Goal: Task Accomplishment & Management: Manage account settings

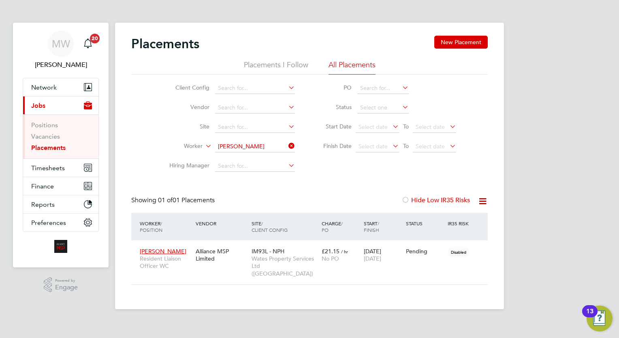
scroll to position [30, 71]
click at [287, 145] on icon at bounding box center [287, 145] width 0 height 11
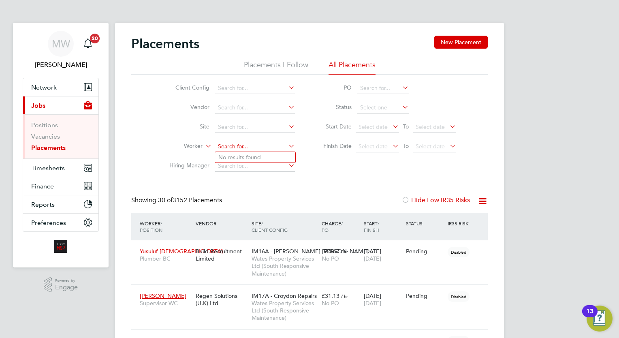
click at [257, 145] on input at bounding box center [255, 146] width 80 height 11
click at [253, 160] on li "Craig Bayl iss" at bounding box center [255, 157] width 80 height 11
type input "[PERSON_NAME]"
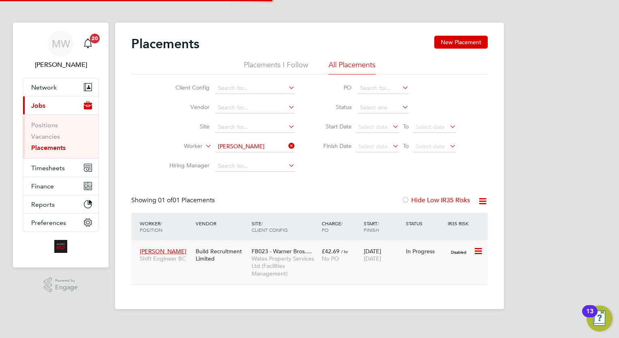
scroll to position [38, 71]
click at [314, 249] on div "FB023 - Warner Bros.… Wates Property Services Ltd (Facilities Management)" at bounding box center [285, 263] width 70 height 38
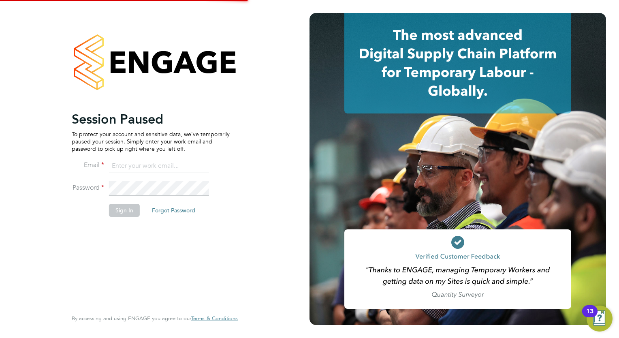
type input "megan.westlotorn@alliancemsp.co.uk"
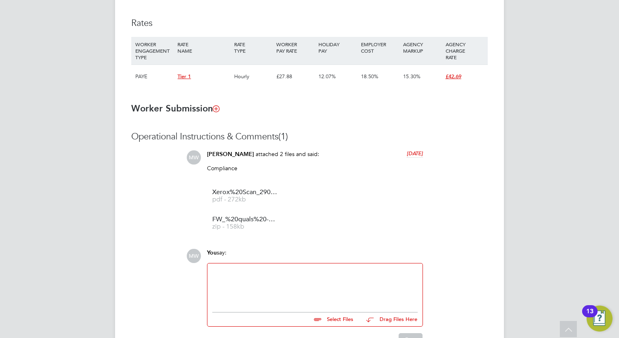
scroll to position [578, 0]
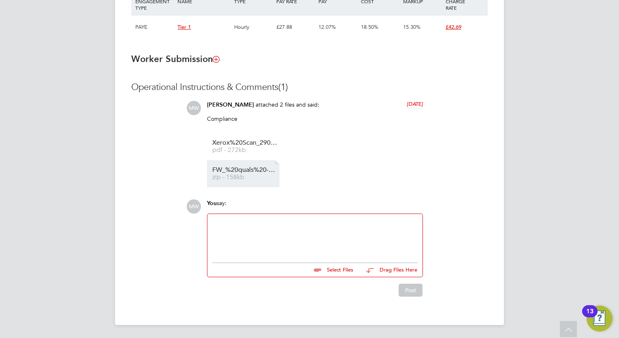
click at [243, 173] on span "FW_%20quals%20-%20craig%20" at bounding box center [244, 170] width 65 height 6
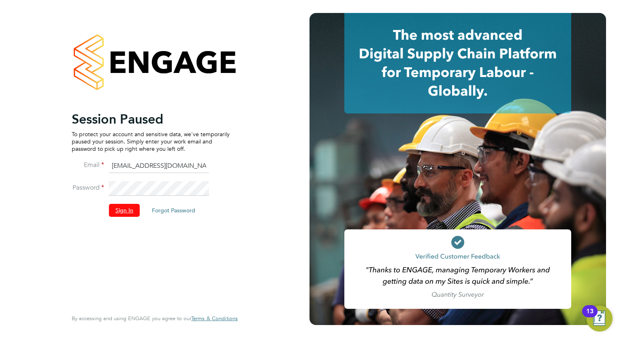
click at [125, 212] on button "Sign In" at bounding box center [124, 210] width 31 height 13
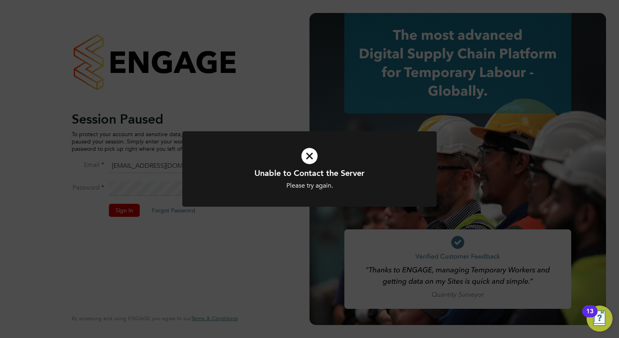
click at [308, 242] on div "Unable to Contact the Server Please try again. Cancel Okay" at bounding box center [309, 169] width 619 height 338
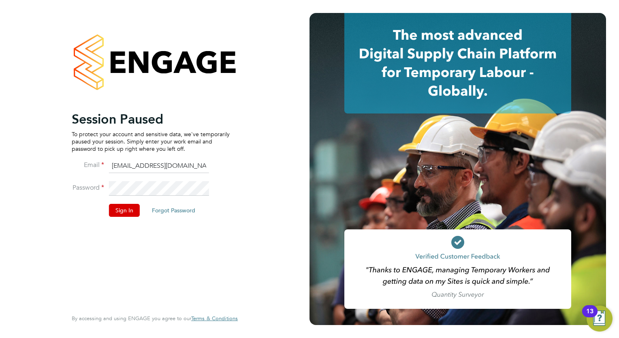
click at [130, 210] on button "Sign In" at bounding box center [124, 210] width 31 height 13
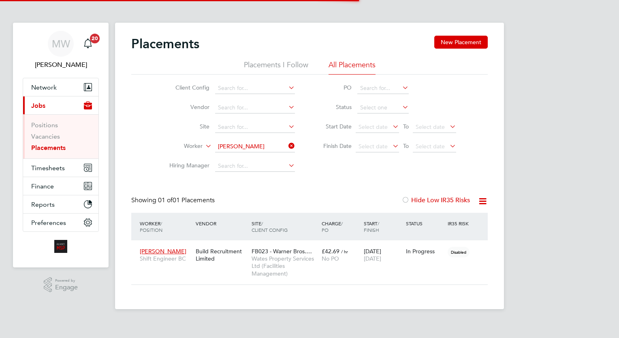
scroll to position [38, 71]
click at [50, 146] on link "Placements" at bounding box center [48, 148] width 34 height 8
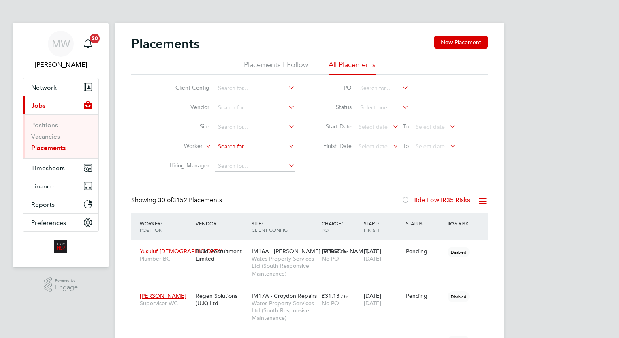
click at [251, 151] on input at bounding box center [255, 146] width 80 height 11
type input "k"
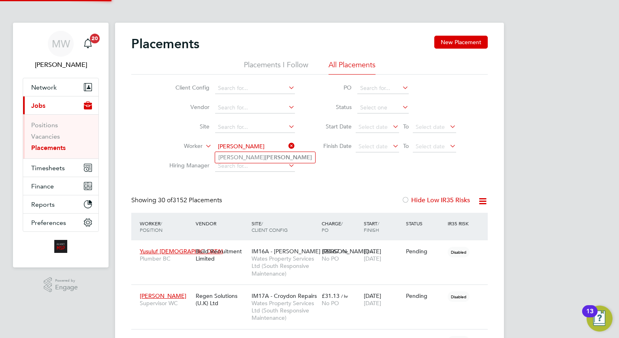
click at [265, 156] on b "Mazur" at bounding box center [288, 157] width 47 height 7
type input "Dominik Mazur"
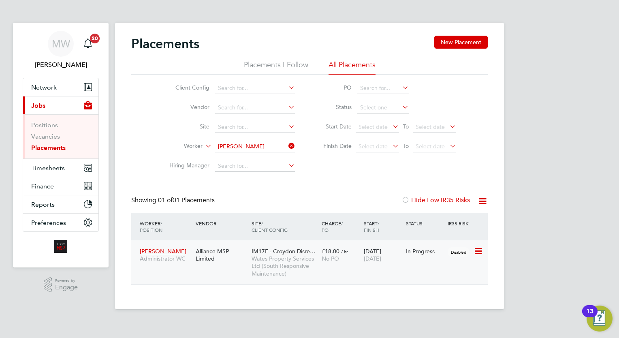
click at [329, 257] on span "No PO" at bounding box center [330, 258] width 17 height 7
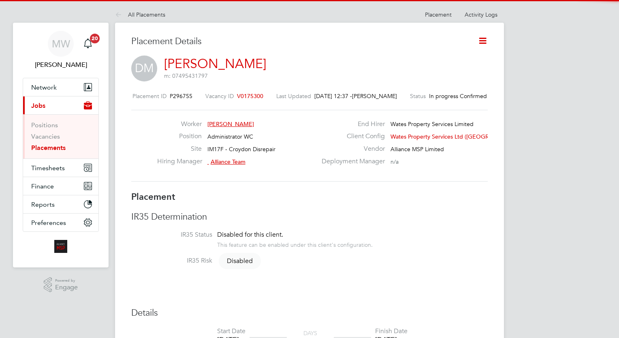
click at [501, 15] on at-navigation-tab "Activity Logs" at bounding box center [482, 13] width 46 height 7
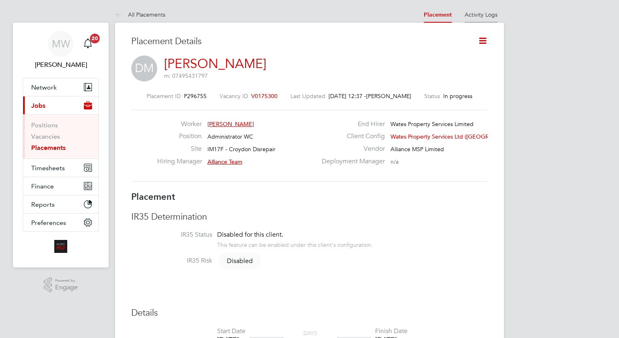
click at [497, 15] on link "Activity Logs" at bounding box center [481, 14] width 33 height 7
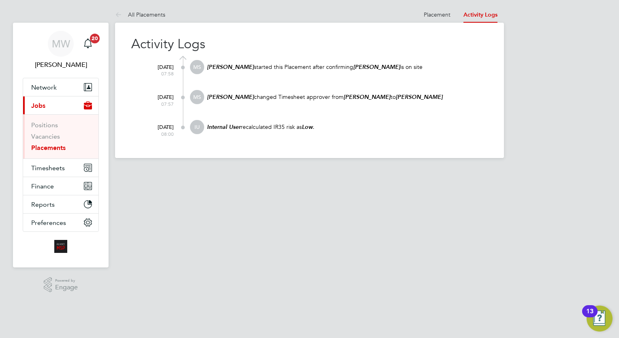
click at [446, 5] on app-barbie "All Placements Placement Activity Logs Placement Activity Logs All Placements A…" at bounding box center [309, 79] width 389 height 158
click at [445, 14] on link "Placement" at bounding box center [437, 14] width 27 height 7
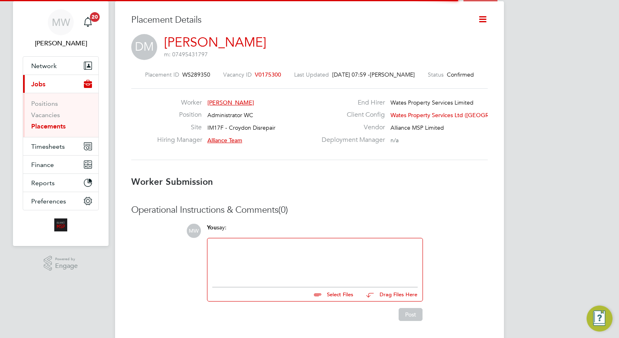
scroll to position [8, 47]
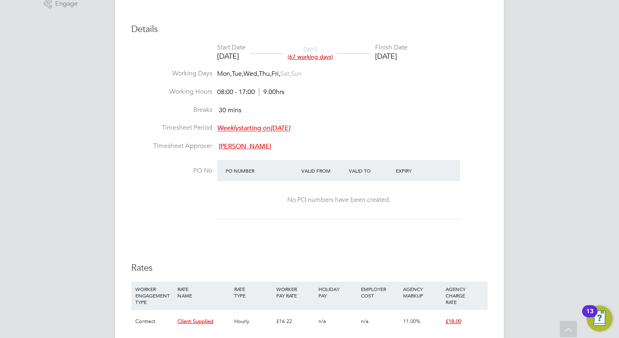
click at [396, 263] on h3 "Rates" at bounding box center [309, 268] width 357 height 12
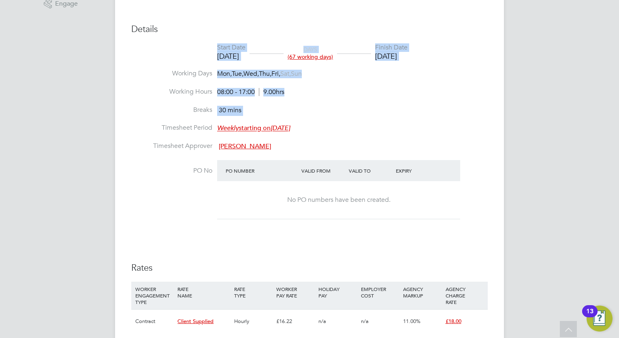
click at [176, 170] on label "PO No" at bounding box center [171, 171] width 81 height 9
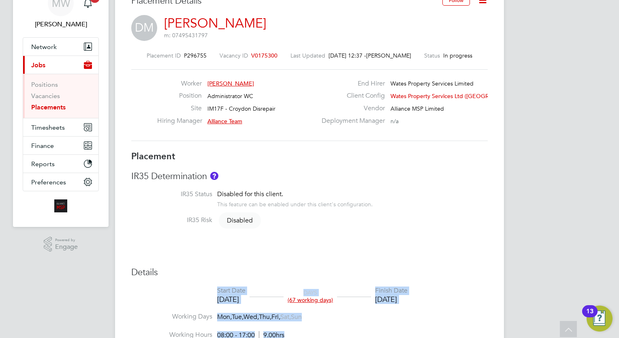
scroll to position [0, 0]
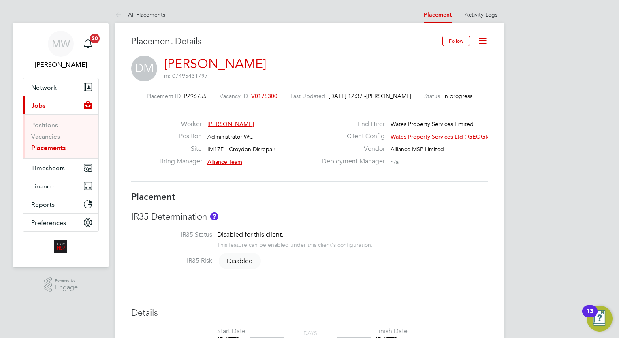
click at [152, 141] on div "Worker Dominik Mazur Position Administrator WC Site IM17F - Croydon Disrepair H…" at bounding box center [309, 145] width 363 height 51
click at [337, 145] on div "End Hirer Wates Property Services Limited Client Config Wates Property Services…" at bounding box center [404, 145] width 174 height 50
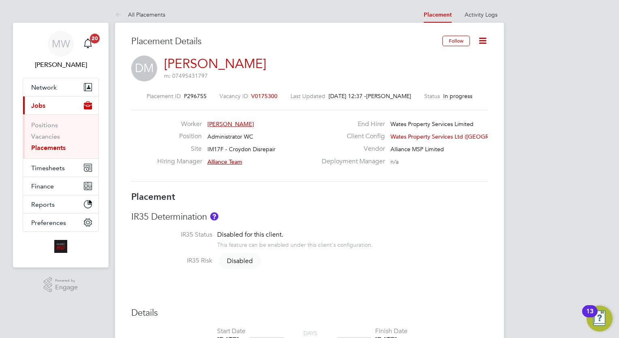
click at [50, 144] on ul "Positions Vacancies Placements" at bounding box center [60, 136] width 75 height 44
click at [52, 146] on link "Placements" at bounding box center [48, 148] width 34 height 8
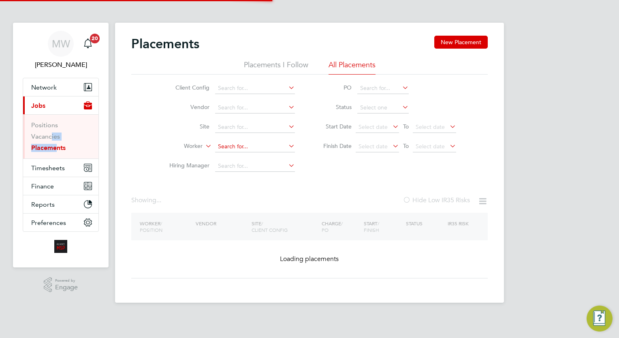
click at [272, 148] on input at bounding box center [255, 146] width 80 height 11
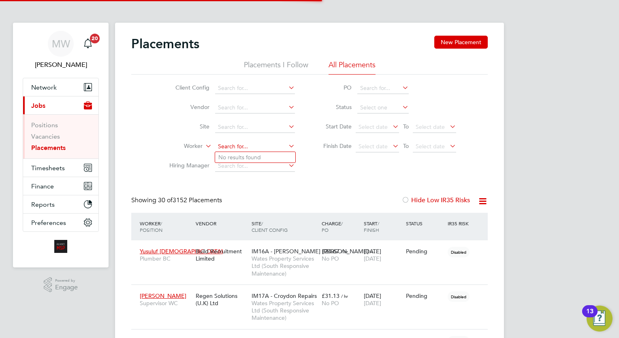
scroll to position [23, 56]
type input "luke macg"
click at [284, 152] on ul "Luke Ma cgabhann" at bounding box center [260, 158] width 90 height 12
click at [279, 155] on li "Worker" at bounding box center [229, 146] width 152 height 19
click at [275, 144] on input at bounding box center [255, 146] width 80 height 11
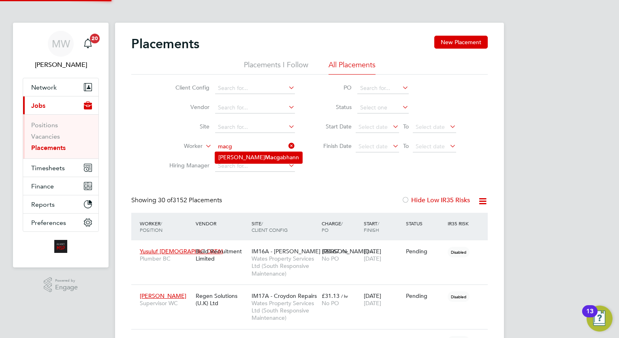
click at [266, 155] on li "Luke Macg abhann" at bounding box center [258, 157] width 87 height 11
type input "Luke Macgabhann"
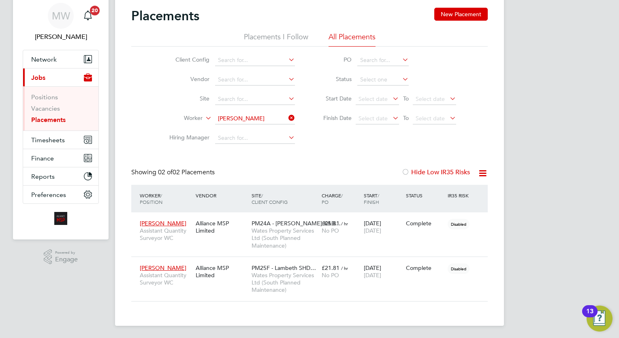
click at [287, 114] on icon at bounding box center [287, 117] width 0 height 11
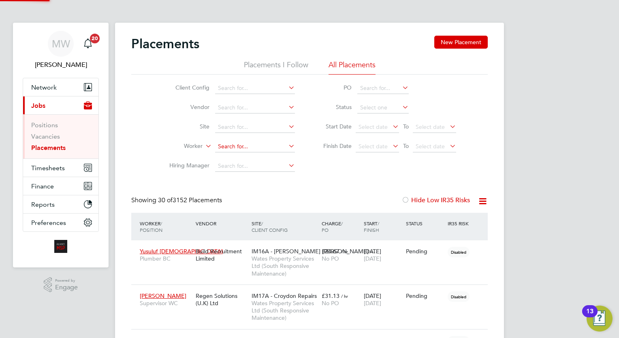
scroll to position [4, 4]
click at [253, 147] on input at bounding box center [255, 146] width 80 height 11
click at [253, 161] on li "Daniel Lewis" at bounding box center [266, 157] width 102 height 11
type input "Daniel Lewis"
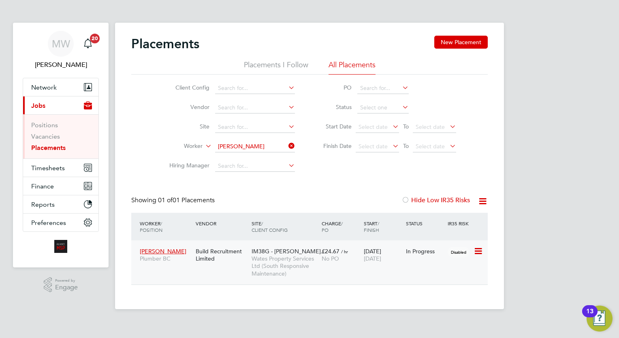
click at [316, 251] on div "IM38G - PEABODY DT… Wates Property Services Ltd (South Responsive Maintenance)" at bounding box center [285, 263] width 70 height 38
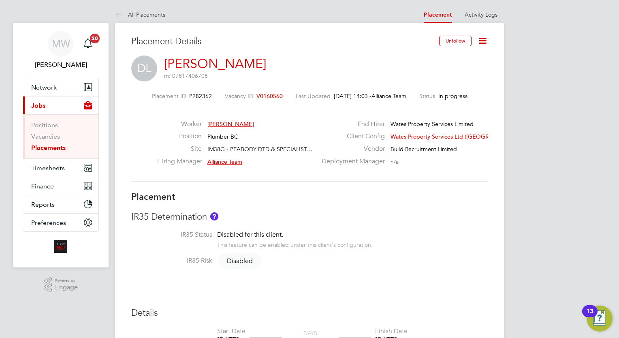
click at [480, 48] on div "Unfollow" at bounding box center [460, 45] width 55 height 19
click at [483, 39] on icon at bounding box center [483, 41] width 10 height 10
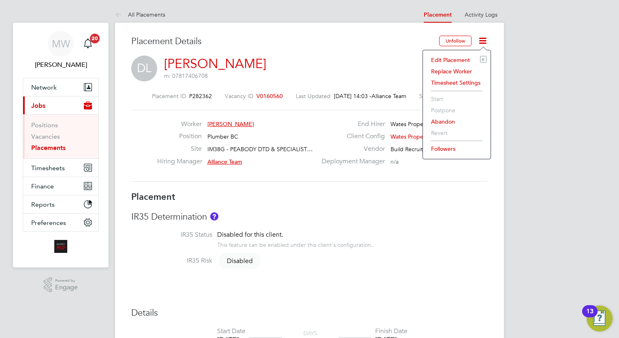
click at [450, 58] on li "Edit Placement e" at bounding box center [457, 59] width 60 height 11
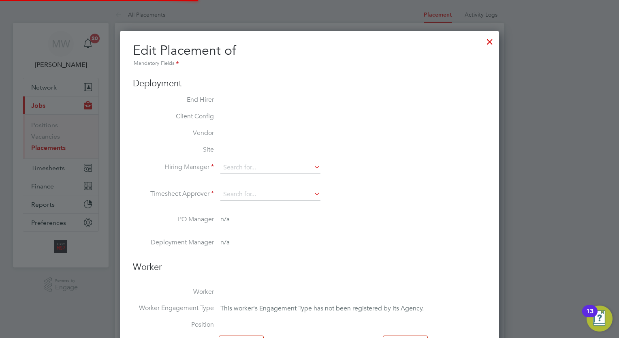
type input "Alliance Team"
type input "22 Apr 2025"
type input "19 Nov 2025"
type input "08:00"
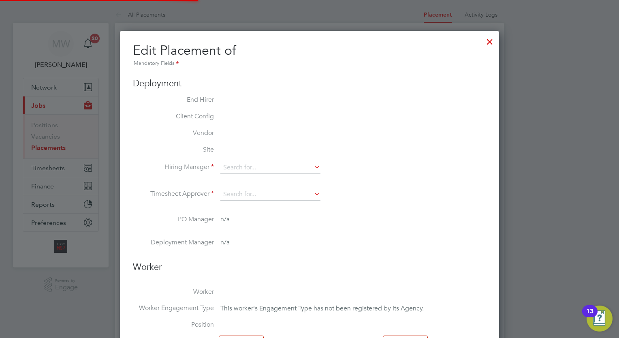
type input "17:00"
type input "07670"
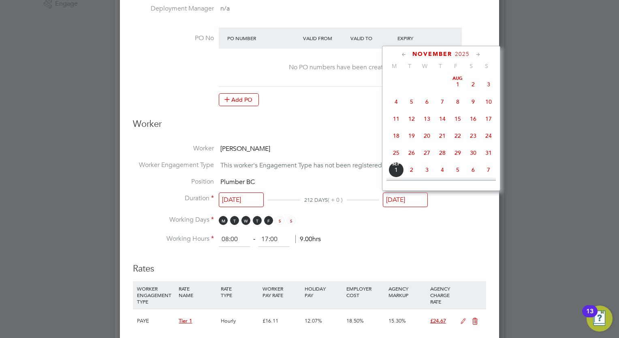
click at [421, 199] on input "19 Nov 2025" at bounding box center [405, 200] width 45 height 15
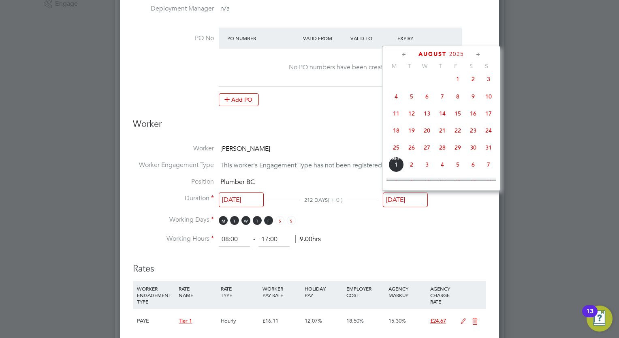
click at [454, 154] on span "29" at bounding box center [457, 147] width 15 height 15
type input "[DATE]"
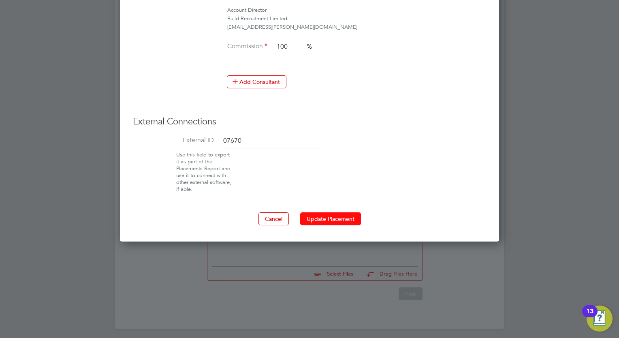
click at [352, 216] on button "Update Placement" at bounding box center [330, 218] width 61 height 13
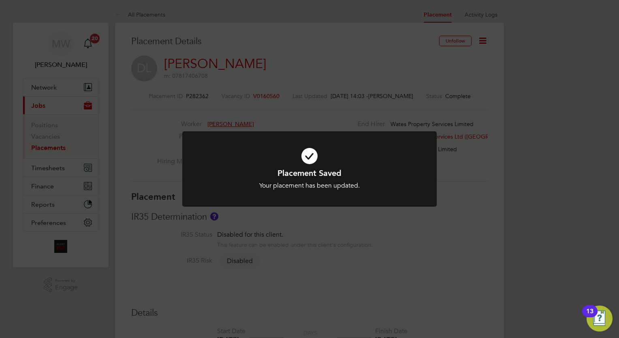
click at [259, 84] on div "Placement Saved Your placement has been updated. Cancel Okay" at bounding box center [309, 169] width 619 height 338
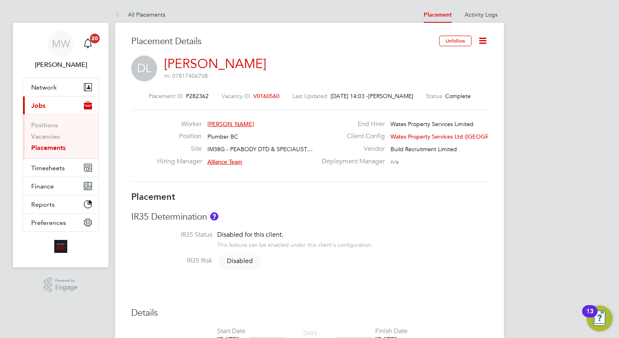
click at [47, 148] on link "Placements" at bounding box center [48, 148] width 34 height 8
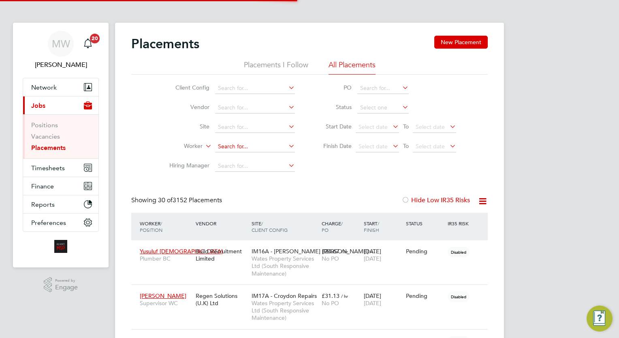
scroll to position [23, 56]
click at [277, 147] on input at bounding box center [255, 146] width 80 height 11
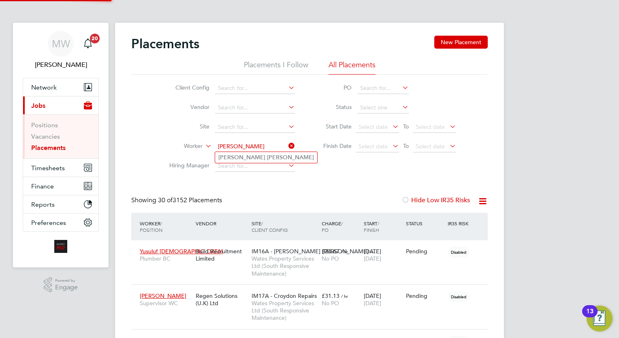
click at [261, 155] on li "Michael Parsons" at bounding box center [266, 157] width 102 height 11
type input "[PERSON_NAME]"
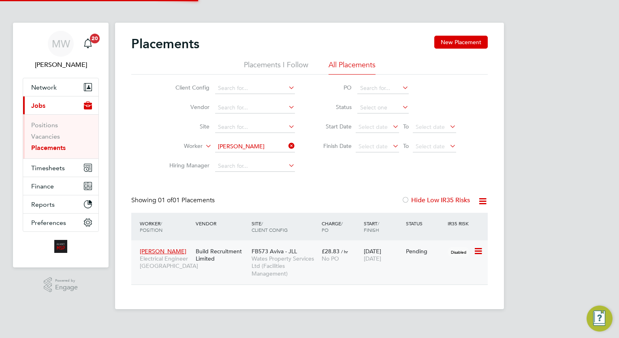
click at [292, 254] on span "FB573 Aviva - JLL" at bounding box center [274, 251] width 45 height 7
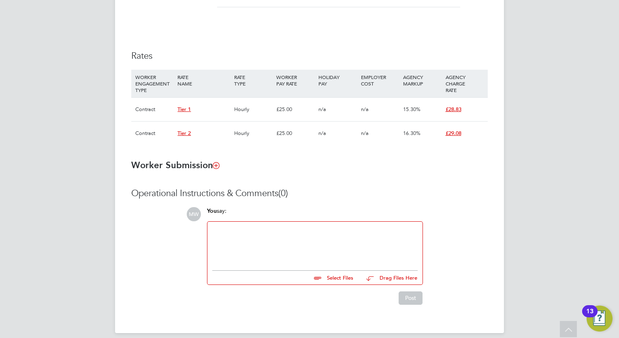
scroll to position [504, 0]
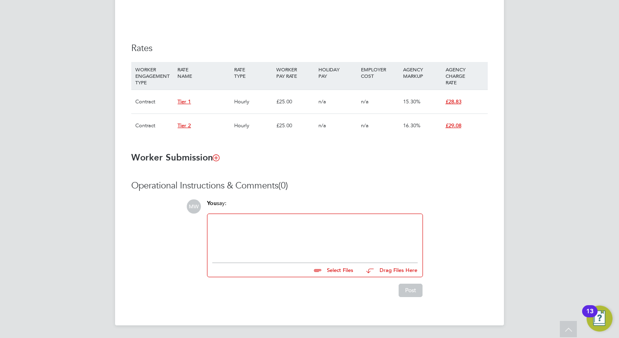
click at [307, 229] on div at bounding box center [315, 236] width 206 height 35
click at [326, 267] on input "file" at bounding box center [357, 268] width 122 height 11
type input "C:\fakepath\Re_ Passport etc michael passport and qualifications.zip"
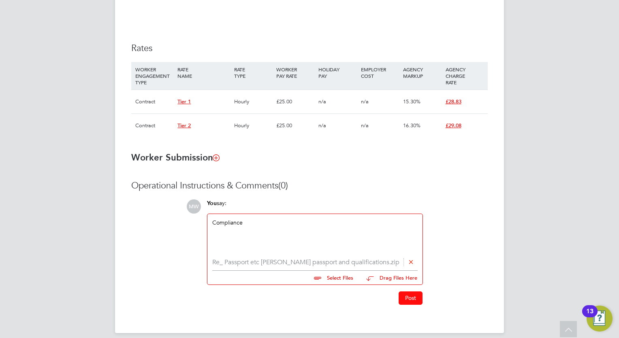
click at [412, 298] on button "Post" at bounding box center [411, 298] width 24 height 13
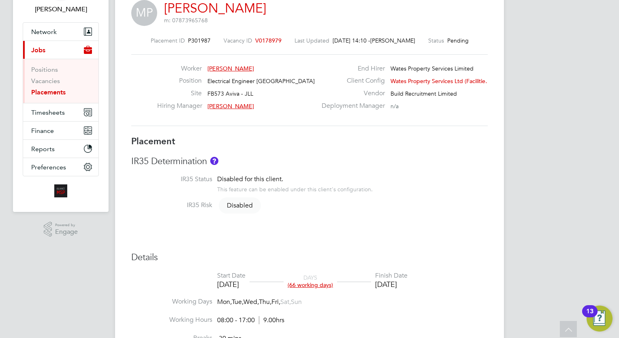
scroll to position [17, 0]
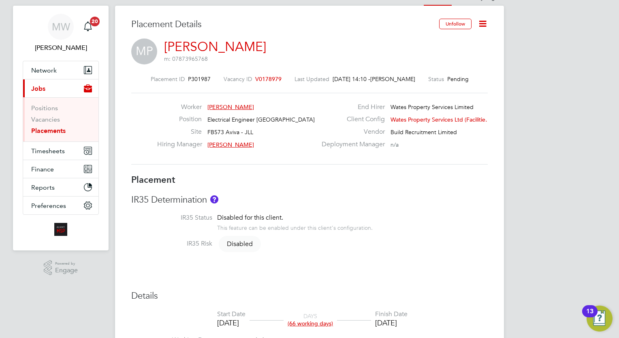
click at [58, 129] on link "Placements" at bounding box center [48, 131] width 34 height 8
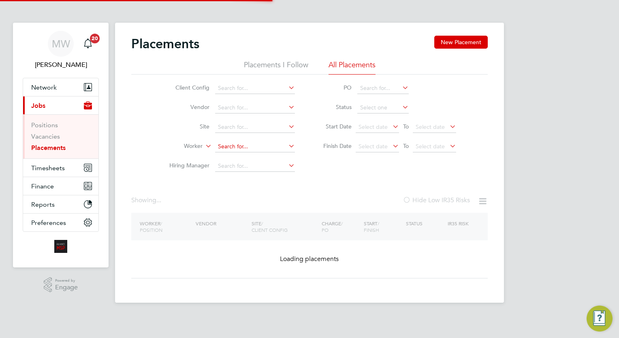
click at [243, 150] on input at bounding box center [255, 146] width 80 height 11
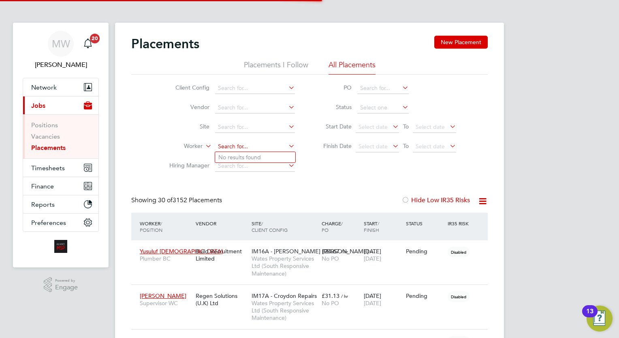
scroll to position [4, 4]
click at [263, 159] on li "Nathan Cook" at bounding box center [255, 157] width 80 height 11
type input "[PERSON_NAME]"
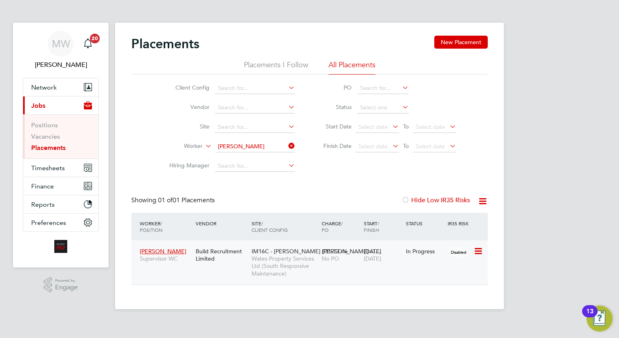
click at [315, 278] on div "IM16C - NOTT HILL - I… Wates Property Services Ltd (South Responsive Maintenanc…" at bounding box center [285, 263] width 70 height 38
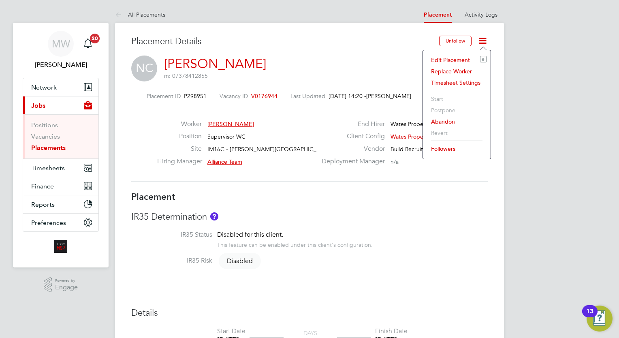
click at [465, 56] on li "Edit Placement e" at bounding box center [457, 59] width 60 height 11
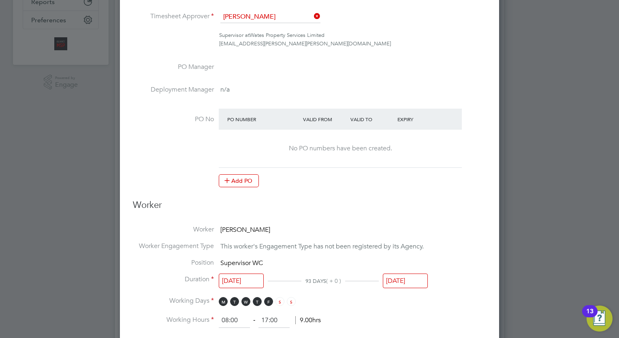
drag, startPoint x: 414, startPoint y: 278, endPoint x: 418, endPoint y: 270, distance: 9.8
click at [414, 278] on input "[DATE]" at bounding box center [405, 281] width 45 height 15
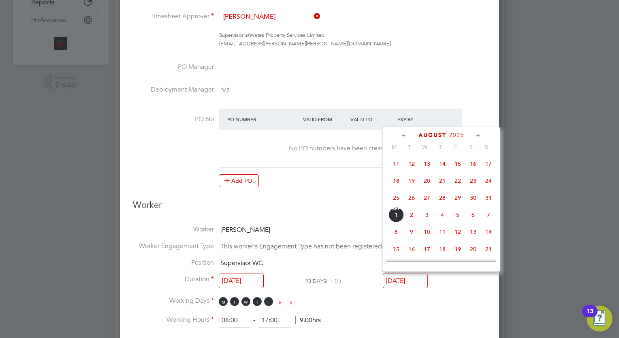
click at [459, 204] on span "29" at bounding box center [457, 197] width 15 height 15
type input "[DATE]"
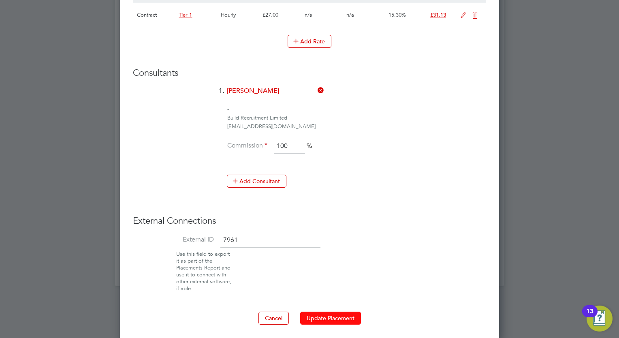
click at [332, 315] on button "Update Placement" at bounding box center [330, 318] width 61 height 13
click at [577, 127] on div at bounding box center [309, 169] width 619 height 338
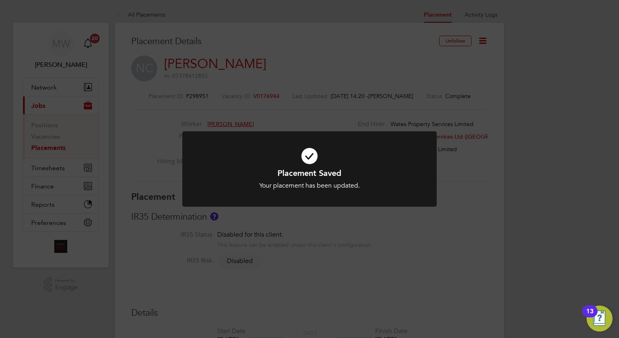
drag, startPoint x: 47, startPoint y: 140, endPoint x: 50, endPoint y: 148, distance: 8.6
click at [47, 140] on div "Placement Saved Your placement has been updated. Cancel Okay" at bounding box center [309, 169] width 619 height 338
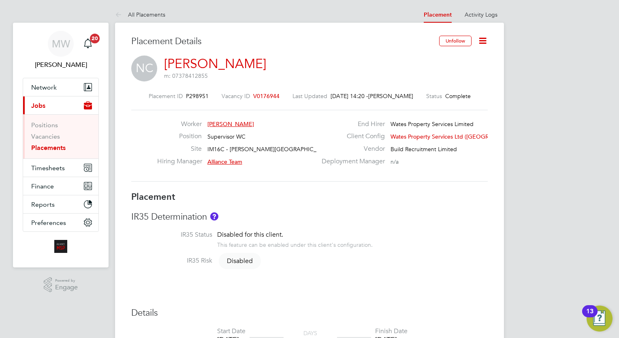
drag, startPoint x: 59, startPoint y: 147, endPoint x: 108, endPoint y: 145, distance: 49.5
click at [59, 147] on link "Placements" at bounding box center [48, 148] width 34 height 8
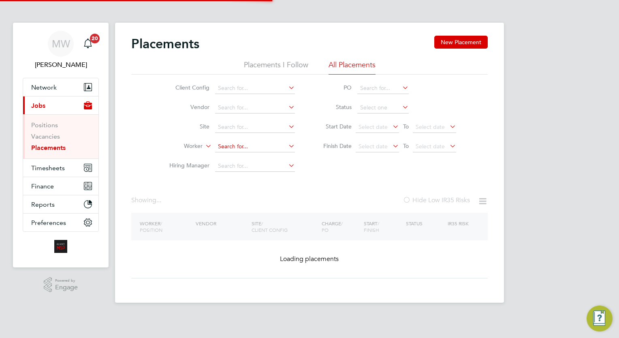
click at [241, 145] on input at bounding box center [255, 146] width 80 height 11
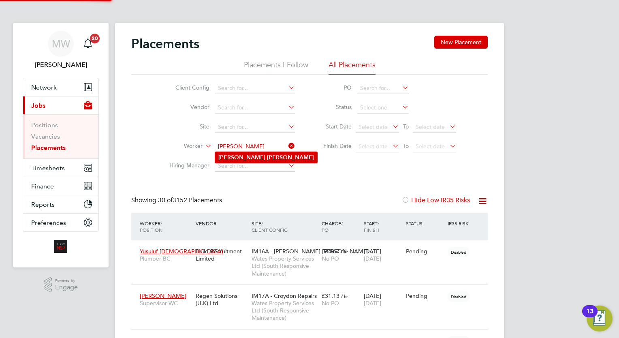
click at [274, 160] on li "Nathan Cole" at bounding box center [266, 157] width 102 height 11
type input "Nathan Cole"
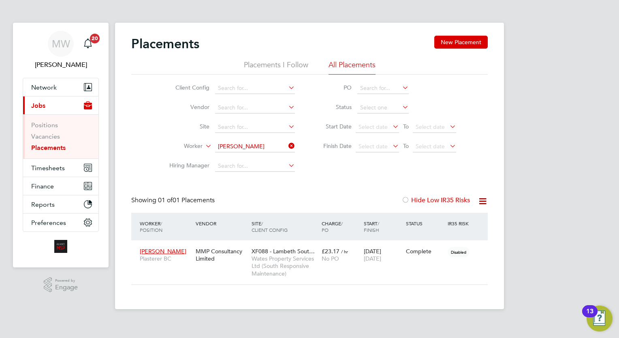
click at [287, 146] on icon at bounding box center [287, 145] width 0 height 11
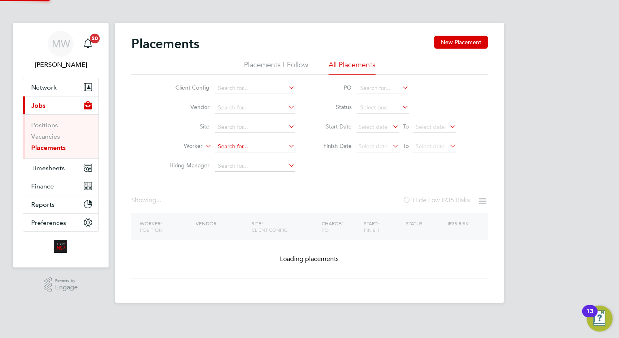
click at [264, 146] on input at bounding box center [255, 146] width 80 height 11
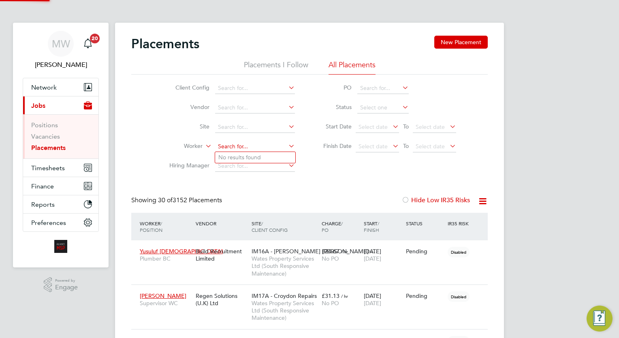
scroll to position [23, 56]
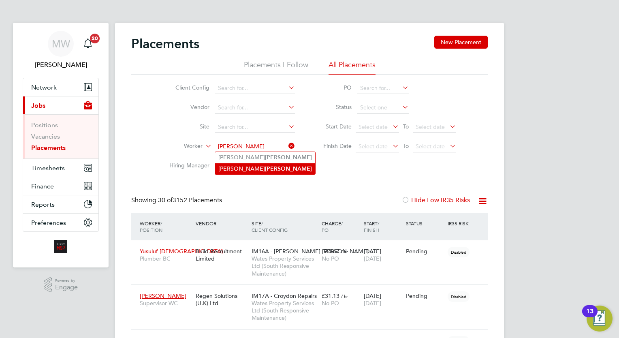
click at [264, 164] on li "Michael Parsons" at bounding box center [265, 168] width 100 height 11
type input "Michael Parsons"
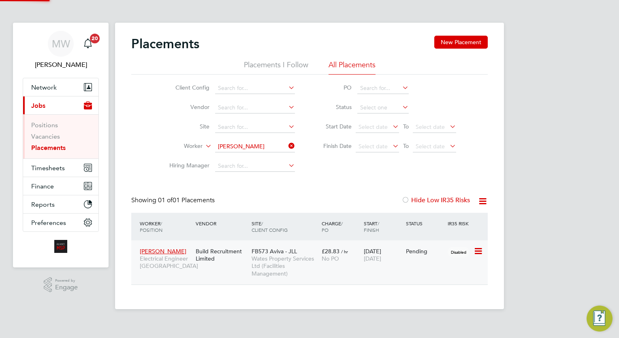
click at [281, 259] on span "Wates Property Services Ltd (Facilities Management)" at bounding box center [285, 266] width 66 height 22
click at [296, 145] on li "Worker Michael Parsons" at bounding box center [229, 146] width 152 height 19
click at [260, 147] on input at bounding box center [255, 146] width 80 height 11
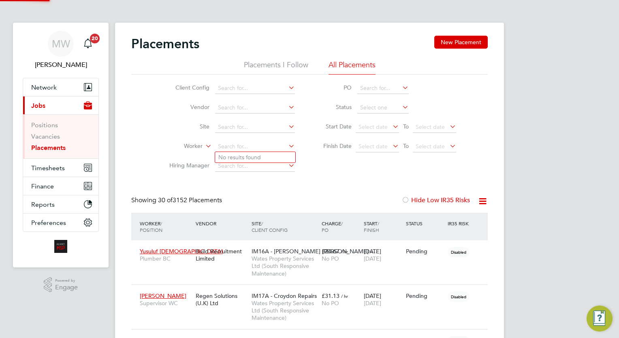
scroll to position [23, 56]
click at [265, 155] on b "Plumain" at bounding box center [275, 157] width 21 height 7
type input "[PERSON_NAME]"
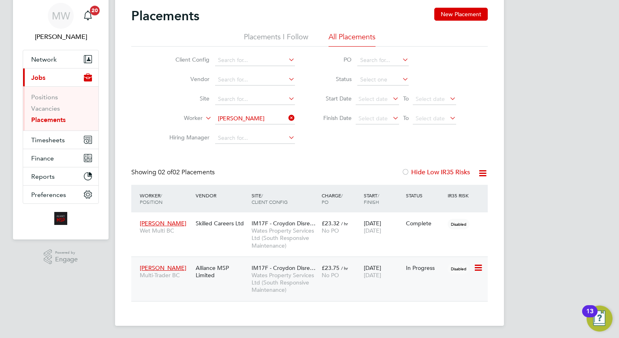
click at [272, 284] on span "Wates Property Services Ltd (South Responsive Maintenance)" at bounding box center [285, 283] width 66 height 22
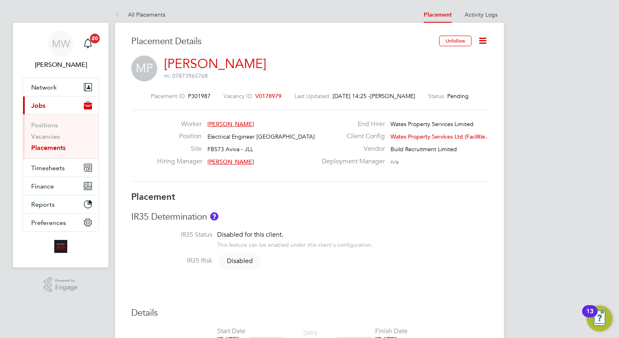
click at [273, 92] on div "Placement ID P301987 Vacancy ID V0178979 Last Updated [DATE] 14:25 - [PERSON_NA…" at bounding box center [309, 137] width 357 height 109
click at [274, 92] on span "V0178979" at bounding box center [268, 95] width 26 height 7
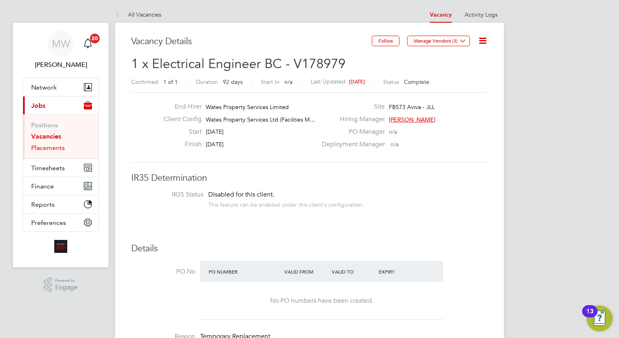
click at [43, 148] on link "Placements" at bounding box center [48, 148] width 34 height 8
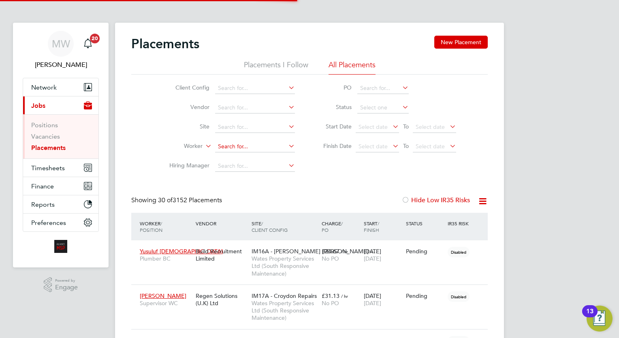
click at [247, 151] on input at bounding box center [255, 146] width 80 height 11
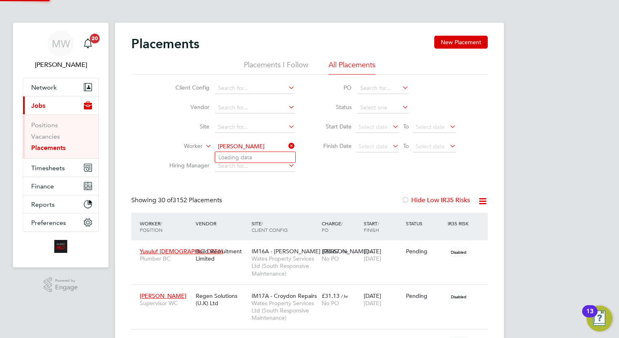
type input "[PERSON_NAME]"
click at [64, 93] on button "Network" at bounding box center [60, 87] width 75 height 18
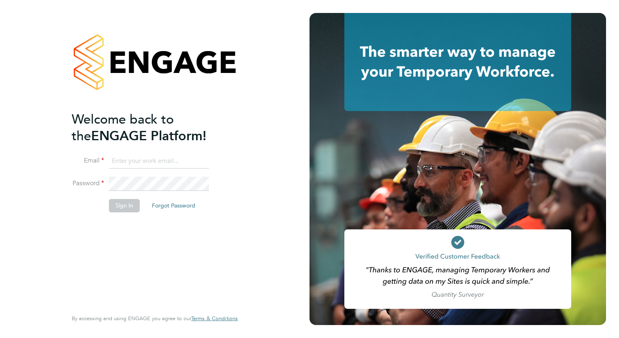
type input "[EMAIL_ADDRESS][DOMAIN_NAME]"
click at [128, 201] on button "Sign In" at bounding box center [124, 205] width 31 height 13
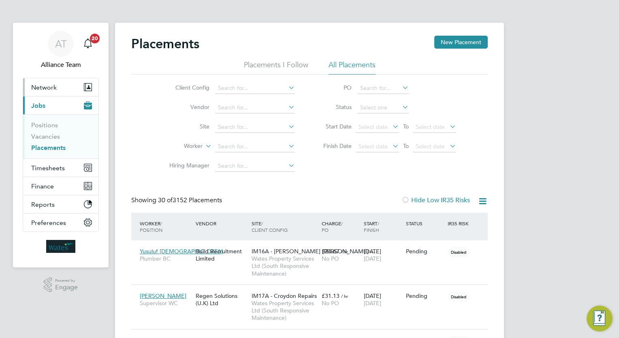
click at [70, 88] on button "Network" at bounding box center [60, 87] width 75 height 18
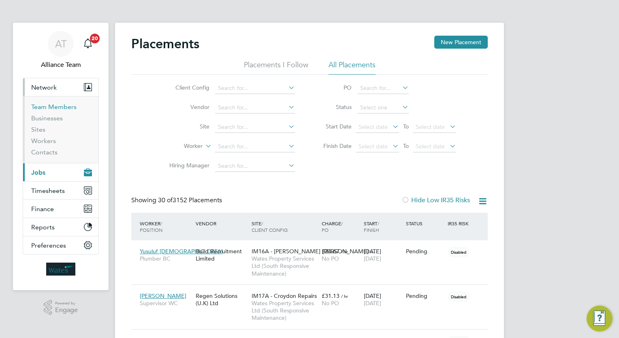
click at [61, 104] on link "Team Members" at bounding box center [53, 107] width 45 height 8
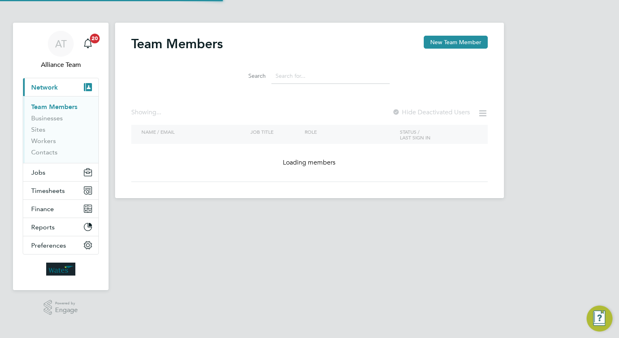
click at [345, 74] on input at bounding box center [331, 76] width 118 height 16
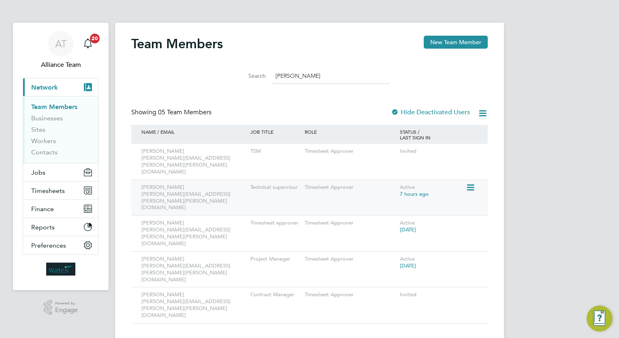
type input "[PERSON_NAME]"
drag, startPoint x: 202, startPoint y: 178, endPoint x: 140, endPoint y: 180, distance: 62.1
click at [140, 180] on div "Frank Watts frank.watts@wates.co.uk" at bounding box center [193, 198] width 109 height 36
copy div "frank.watts@wates.co.uk"
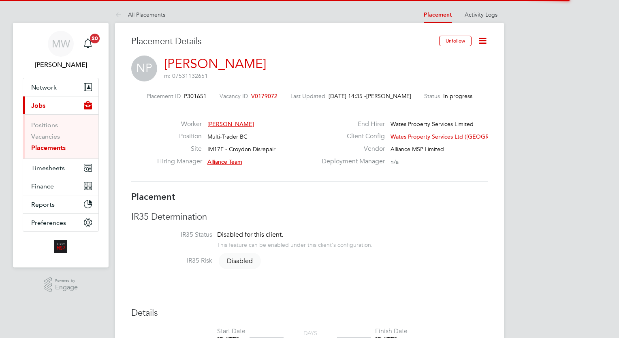
click at [488, 43] on icon at bounding box center [483, 41] width 10 height 10
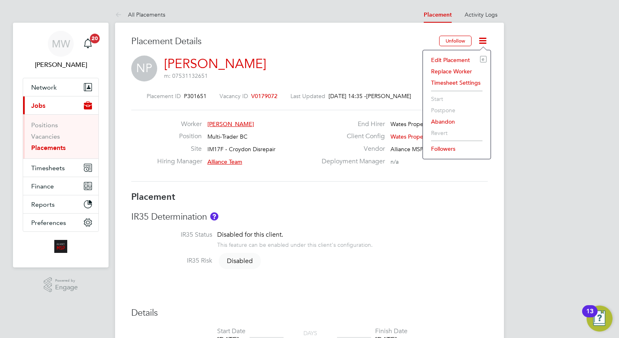
drag, startPoint x: 468, startPoint y: 58, endPoint x: 466, endPoint y: 91, distance: 33.7
click at [485, 123] on ul "Edit Placement e Replace Worker Timesheet Settings Start Postpone Abandon Rever…" at bounding box center [457, 104] width 60 height 101
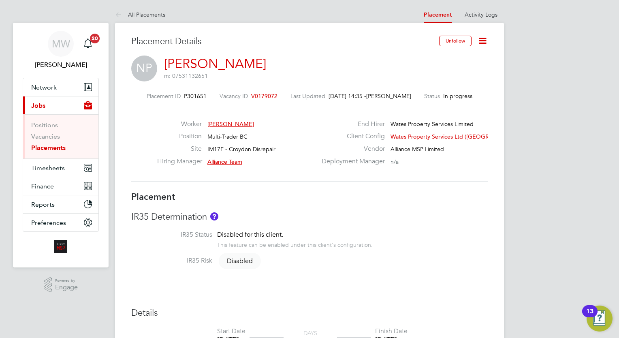
drag, startPoint x: 485, startPoint y: 40, endPoint x: 477, endPoint y: 46, distance: 10.1
click at [486, 40] on icon at bounding box center [483, 41] width 10 height 10
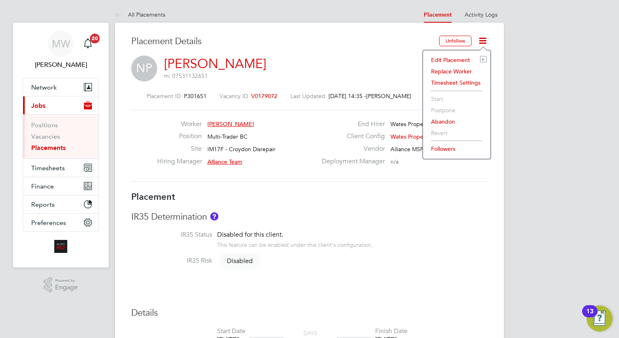
click at [448, 79] on li "Timesheet Settings" at bounding box center [457, 82] width 60 height 11
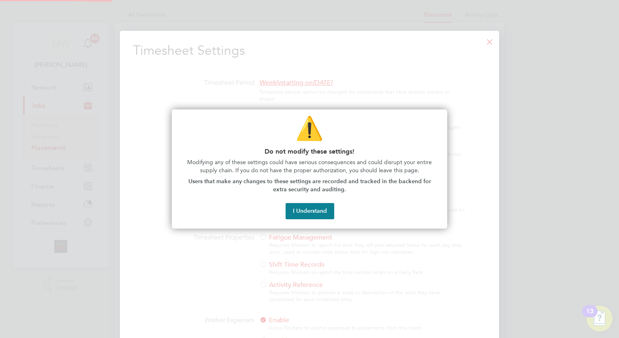
scroll to position [373, 380]
click at [311, 208] on button "I Understand" at bounding box center [310, 211] width 49 height 16
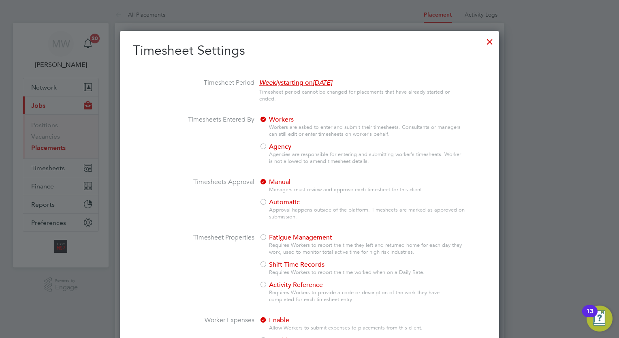
click at [275, 146] on span "Agency" at bounding box center [275, 147] width 32 height 8
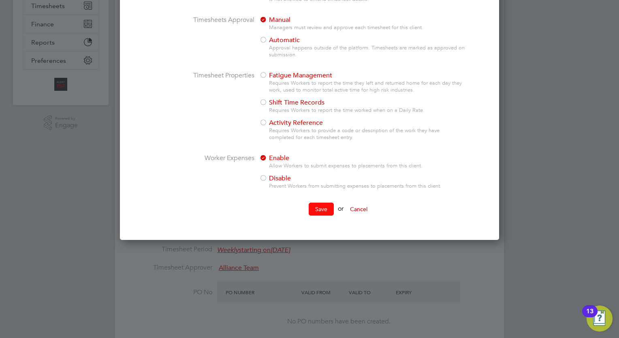
click at [319, 208] on button "Save" at bounding box center [321, 209] width 25 height 13
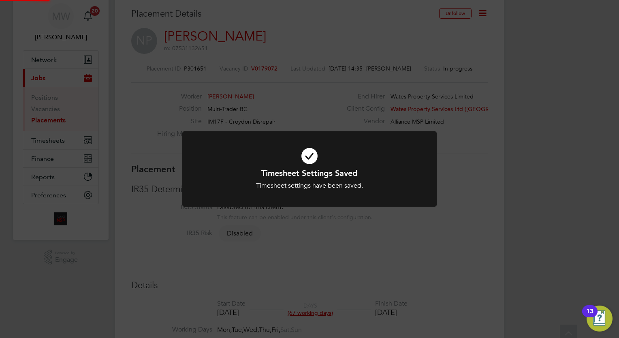
scroll to position [4, 0]
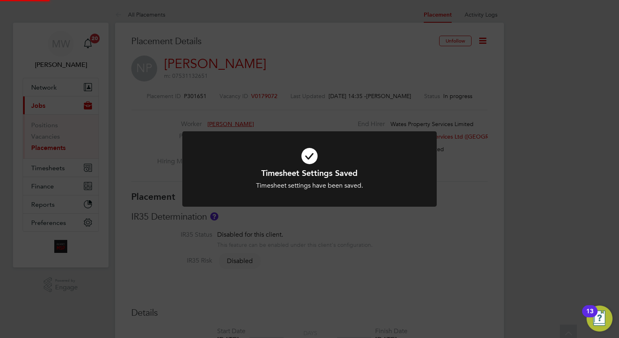
click at [499, 129] on div "Timesheet Settings Saved Timesheet settings have been saved. Cancel Okay" at bounding box center [309, 169] width 619 height 338
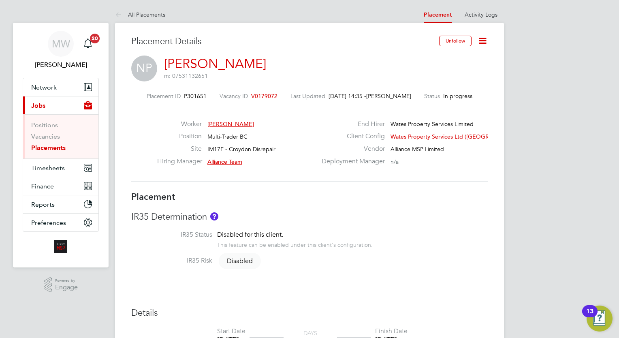
click at [56, 149] on link "Placements" at bounding box center [48, 148] width 34 height 8
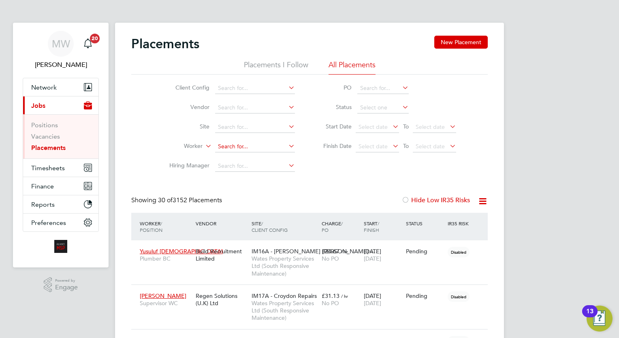
click at [237, 146] on input at bounding box center [255, 146] width 80 height 11
click at [267, 159] on b "James" at bounding box center [290, 157] width 47 height 7
type input "Shane James"
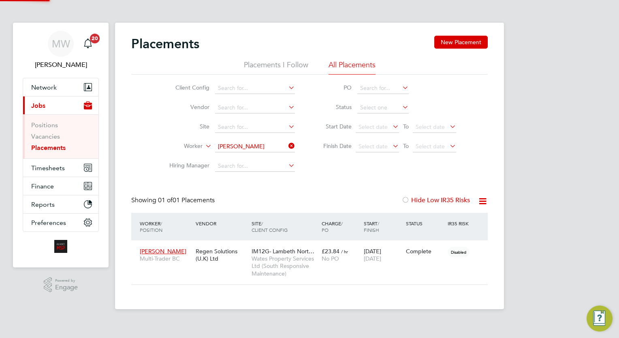
scroll to position [38, 71]
click at [331, 251] on span "£23.84" at bounding box center [331, 251] width 18 height 7
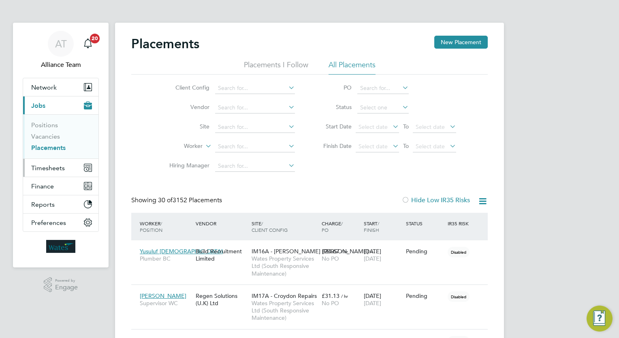
click at [38, 166] on span "Timesheets" at bounding box center [48, 168] width 34 height 8
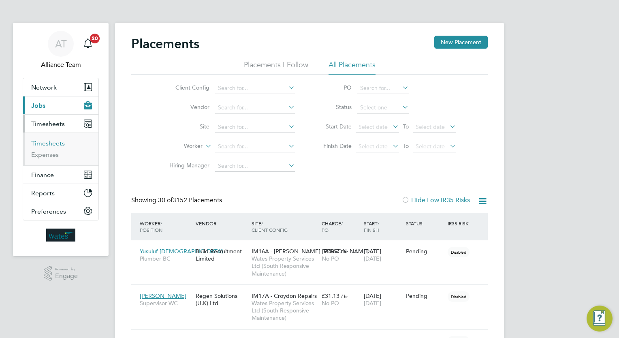
click at [58, 140] on link "Timesheets" at bounding box center [48, 143] width 34 height 8
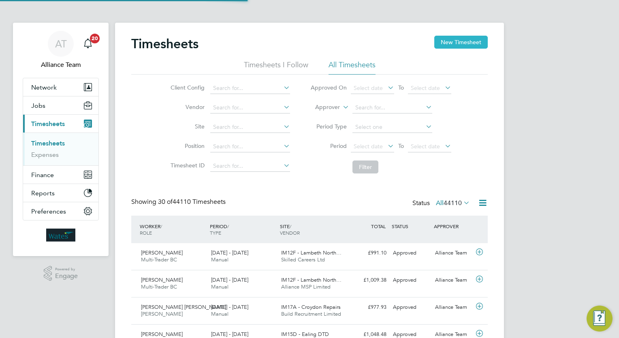
click at [449, 36] on button "New Timesheet" at bounding box center [462, 42] width 54 height 13
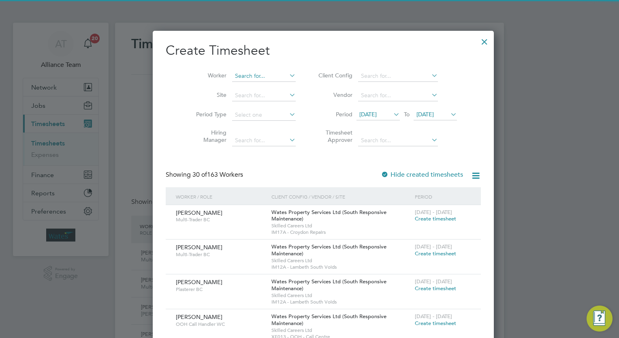
click at [237, 75] on input at bounding box center [264, 76] width 64 height 11
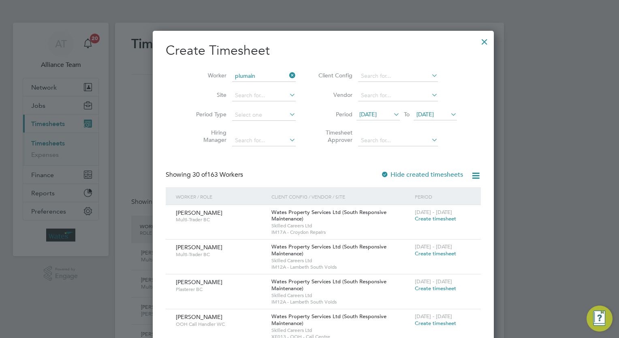
click at [266, 82] on li "Nicolas Plumain" at bounding box center [255, 86] width 75 height 11
type input "Nicolas Plumain"
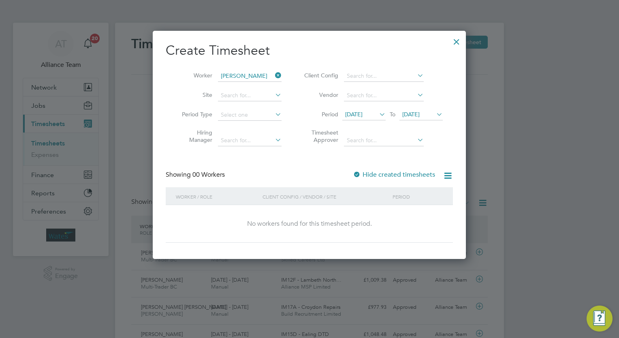
click at [423, 119] on span "25 Aug 2025" at bounding box center [421, 114] width 43 height 11
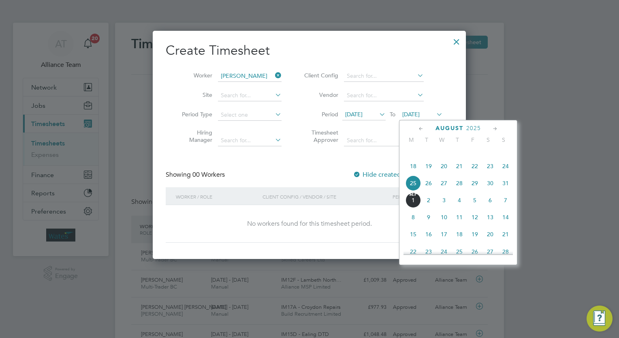
click at [460, 41] on div at bounding box center [457, 39] width 15 height 15
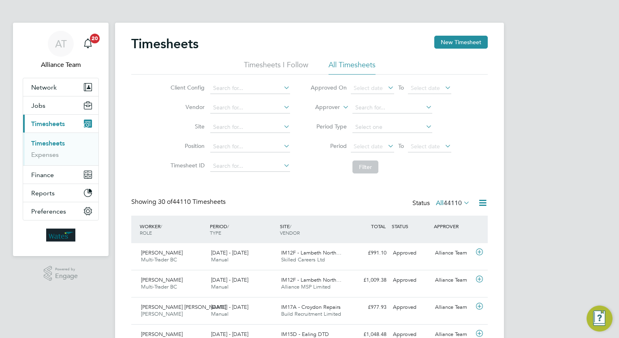
click at [336, 105] on label "Approver" at bounding box center [322, 107] width 36 height 8
click at [321, 118] on li "Worker" at bounding box center [320, 116] width 40 height 11
click at [378, 106] on input at bounding box center [393, 107] width 80 height 11
click at [392, 156] on li "Nic olas Plumain" at bounding box center [407, 151] width 110 height 11
type input "[PERSON_NAME]"
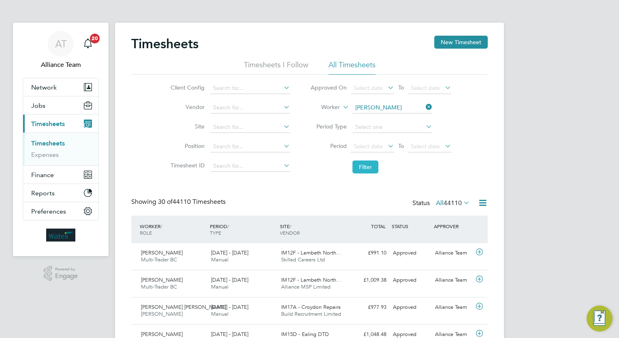
click at [364, 166] on button "Filter" at bounding box center [366, 167] width 26 height 13
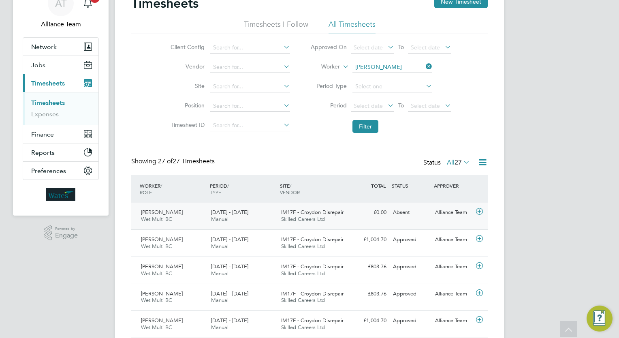
click at [310, 211] on span "IM17F - Croydon Disrepair" at bounding box center [312, 212] width 62 height 7
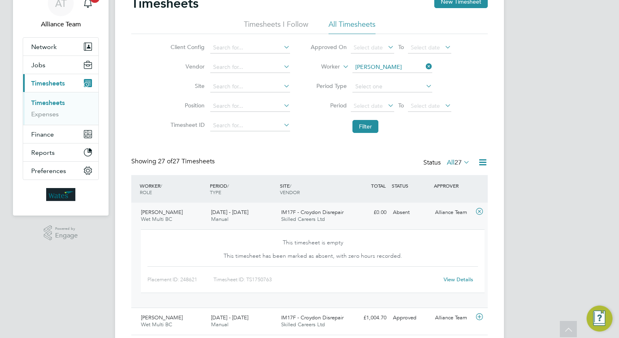
click at [463, 190] on div "APPROVER" at bounding box center [453, 185] width 42 height 15
click at [309, 175] on div "WORKER / ROLE WORKER / PERIOD PERIOD / TYPE SITE / VENDOR TOTAL TOTAL / STATUS …" at bounding box center [309, 189] width 357 height 28
click at [466, 280] on link "View Details" at bounding box center [459, 279] width 30 height 7
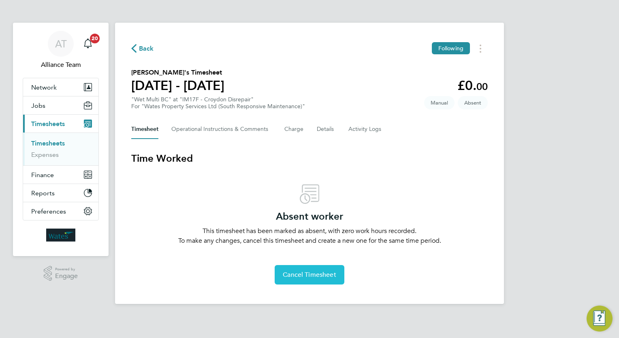
click at [312, 267] on button "Cancel Timesheet" at bounding box center [310, 274] width 70 height 19
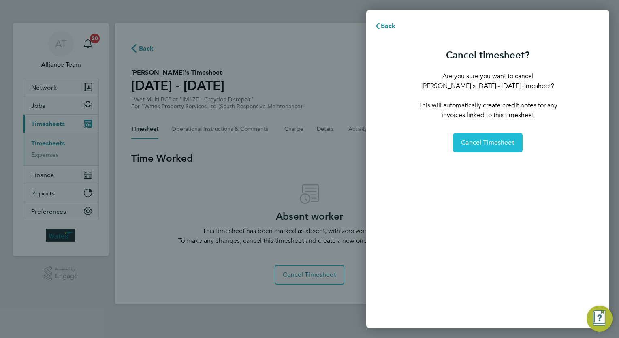
click at [478, 146] on span "Cancel Timesheet" at bounding box center [488, 143] width 54 height 8
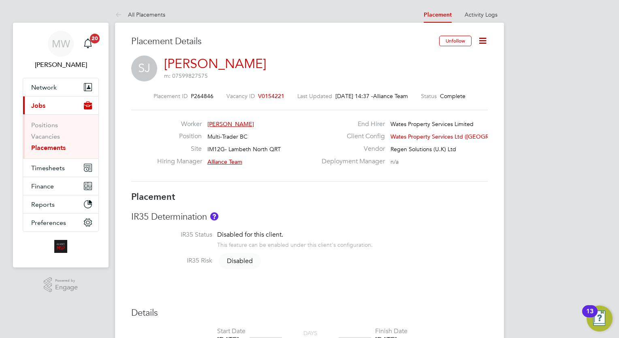
click at [58, 150] on link "Placements" at bounding box center [48, 148] width 34 height 8
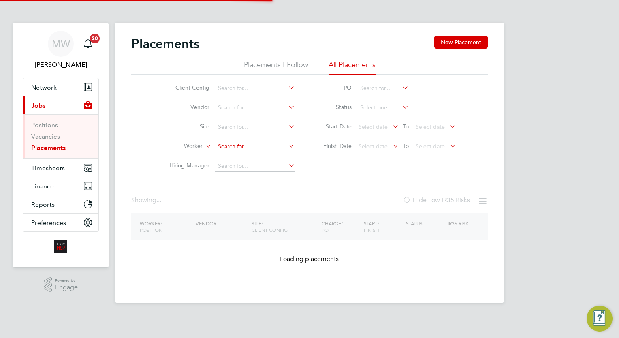
click at [243, 146] on input at bounding box center [255, 146] width 80 height 11
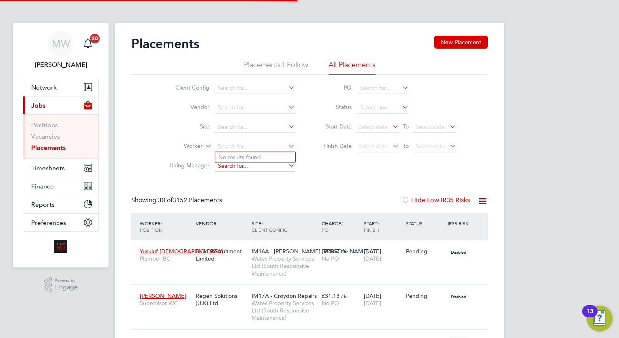
scroll to position [23, 56]
type input "sam has"
click at [263, 154] on li "[PERSON_NAME]" at bounding box center [255, 157] width 80 height 11
type input "[PERSON_NAME]"
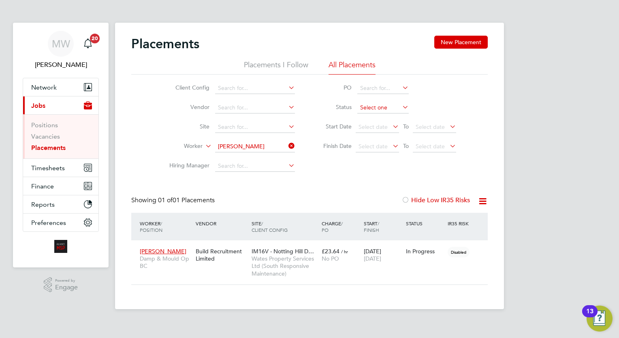
click at [380, 103] on input at bounding box center [383, 107] width 51 height 11
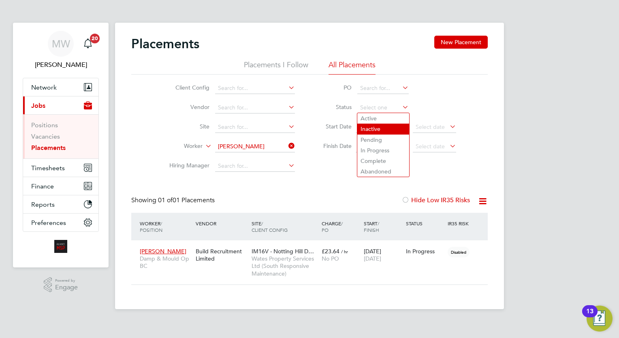
click at [375, 129] on li "Inactive" at bounding box center [384, 129] width 52 height 11
type input "Inactive"
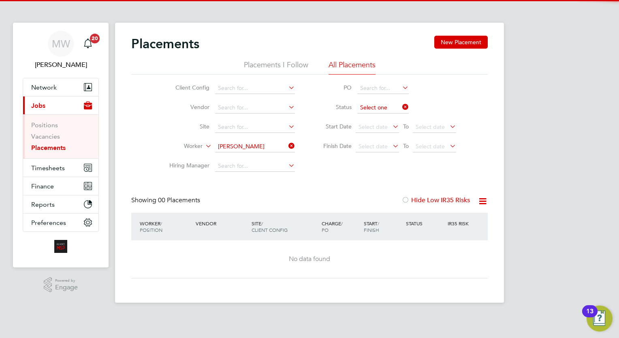
click at [388, 107] on input at bounding box center [383, 107] width 51 height 11
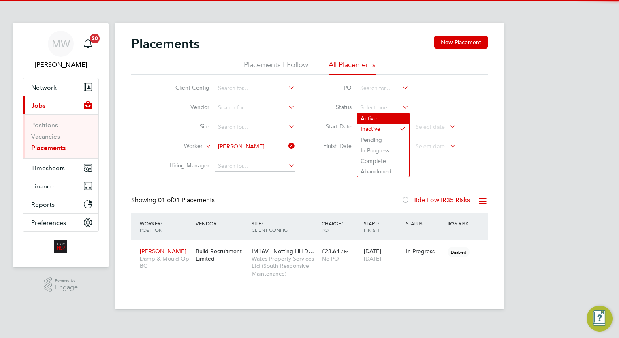
click at [383, 121] on li "Active" at bounding box center [384, 118] width 52 height 11
type input "Active"
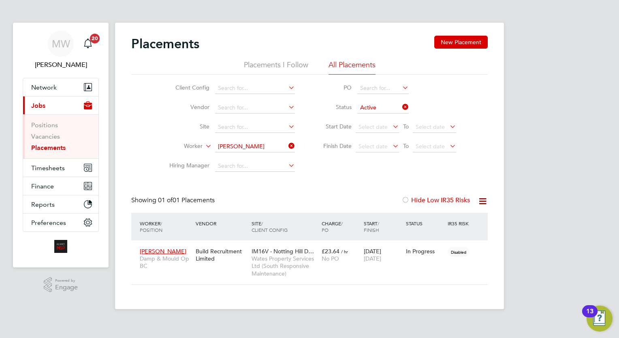
drag, startPoint x: 329, startPoint y: 283, endPoint x: 332, endPoint y: 295, distance: 12.7
click at [328, 285] on div "Placements New Placement Placements I Follow All Placements Client Config Vendo…" at bounding box center [309, 166] width 389 height 287
